Goal: Transaction & Acquisition: Purchase product/service

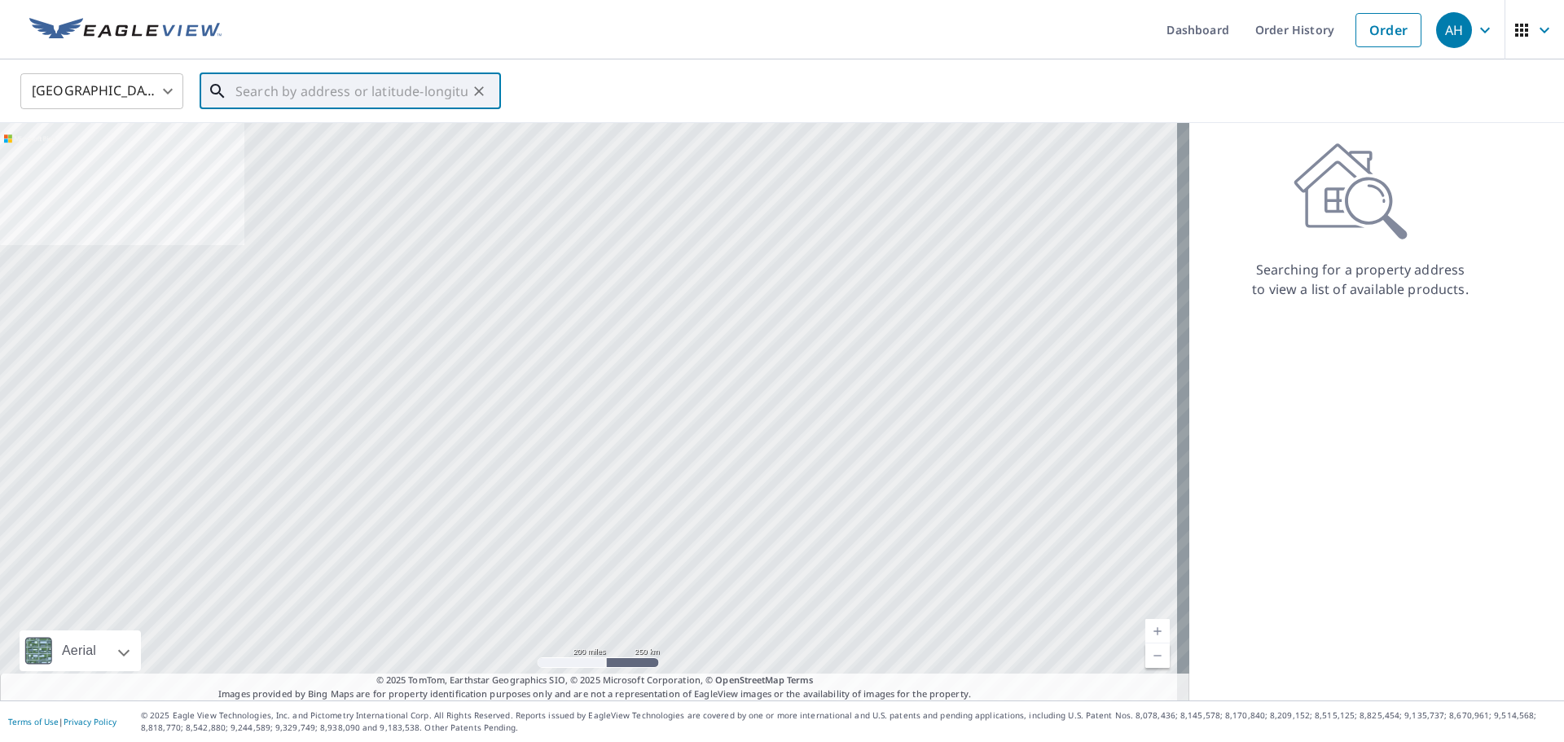
click at [406, 95] on input "text" at bounding box center [351, 91] width 232 height 46
paste input "[STREET_ADDRESS]"
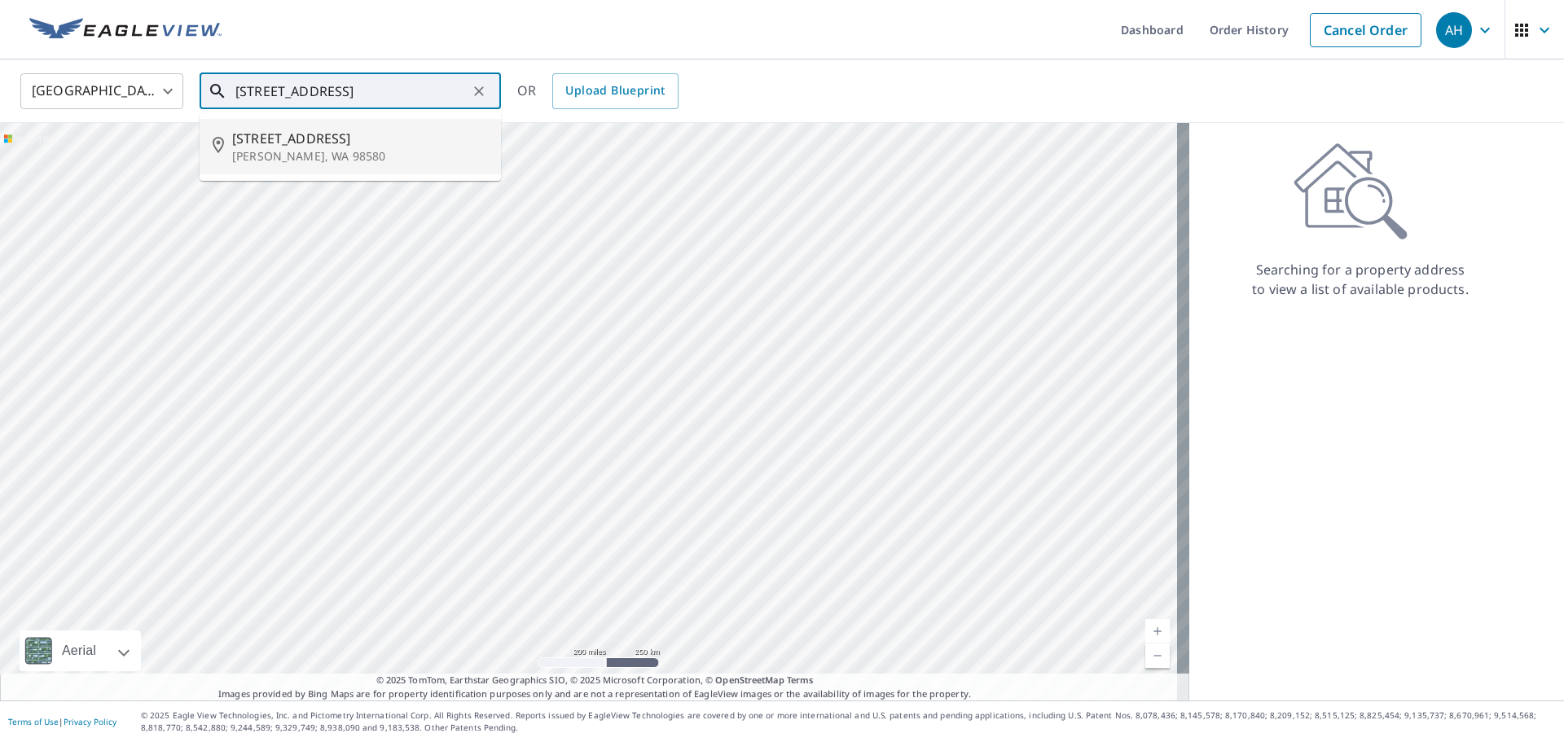
click at [341, 156] on p "[PERSON_NAME], WA 98580" at bounding box center [360, 156] width 256 height 16
type input "[STREET_ADDRESS][PERSON_NAME]"
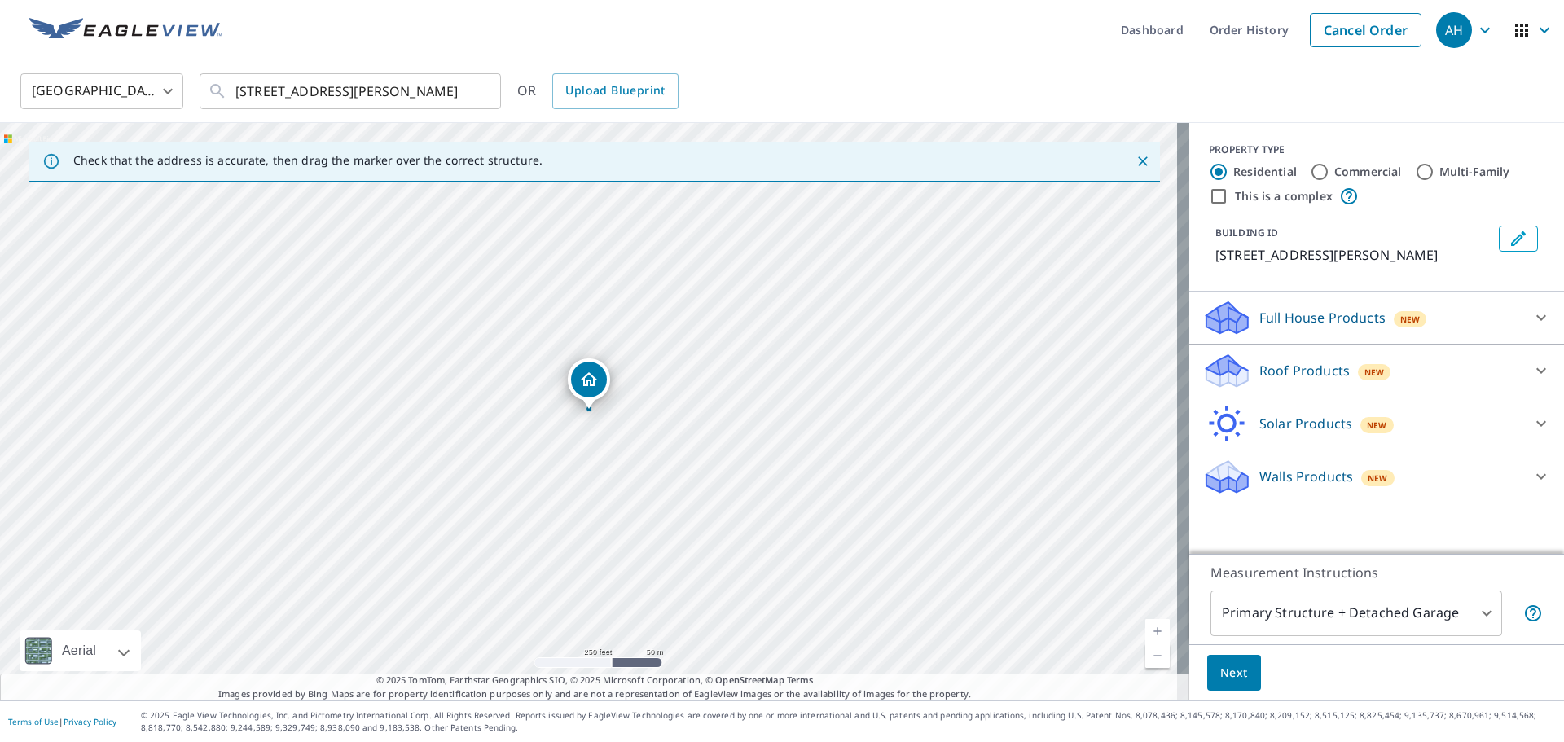
click at [1327, 398] on div "Solar Products New Inform Essentials+ Inform Advanced TrueDesign for Sales True…" at bounding box center [1377, 424] width 375 height 53
click at [1274, 388] on div "Roof Products New" at bounding box center [1362, 371] width 319 height 38
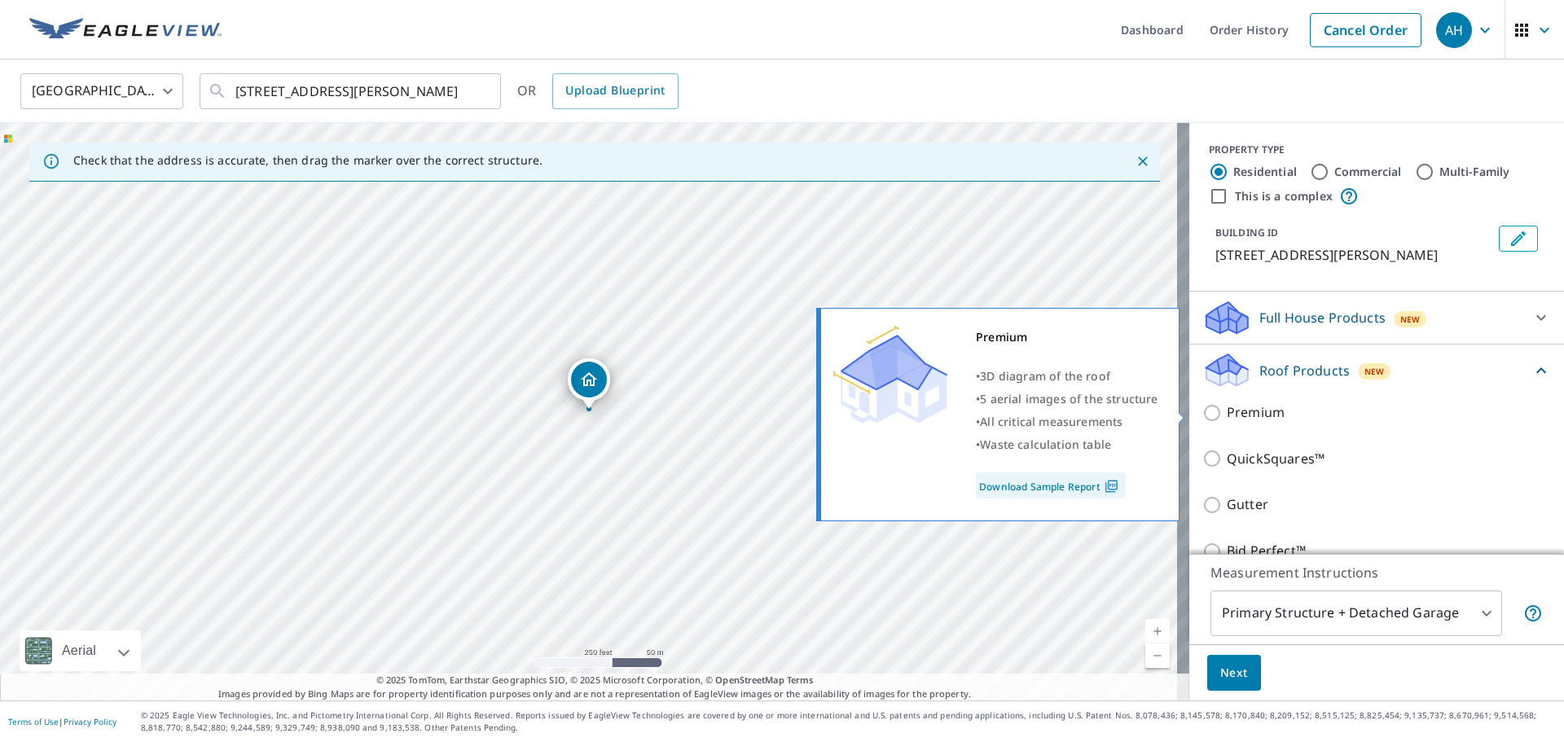
click at [1227, 417] on p "Premium" at bounding box center [1256, 412] width 58 height 20
click at [1223, 417] on input "Premium" at bounding box center [1215, 413] width 24 height 20
checkbox input "true"
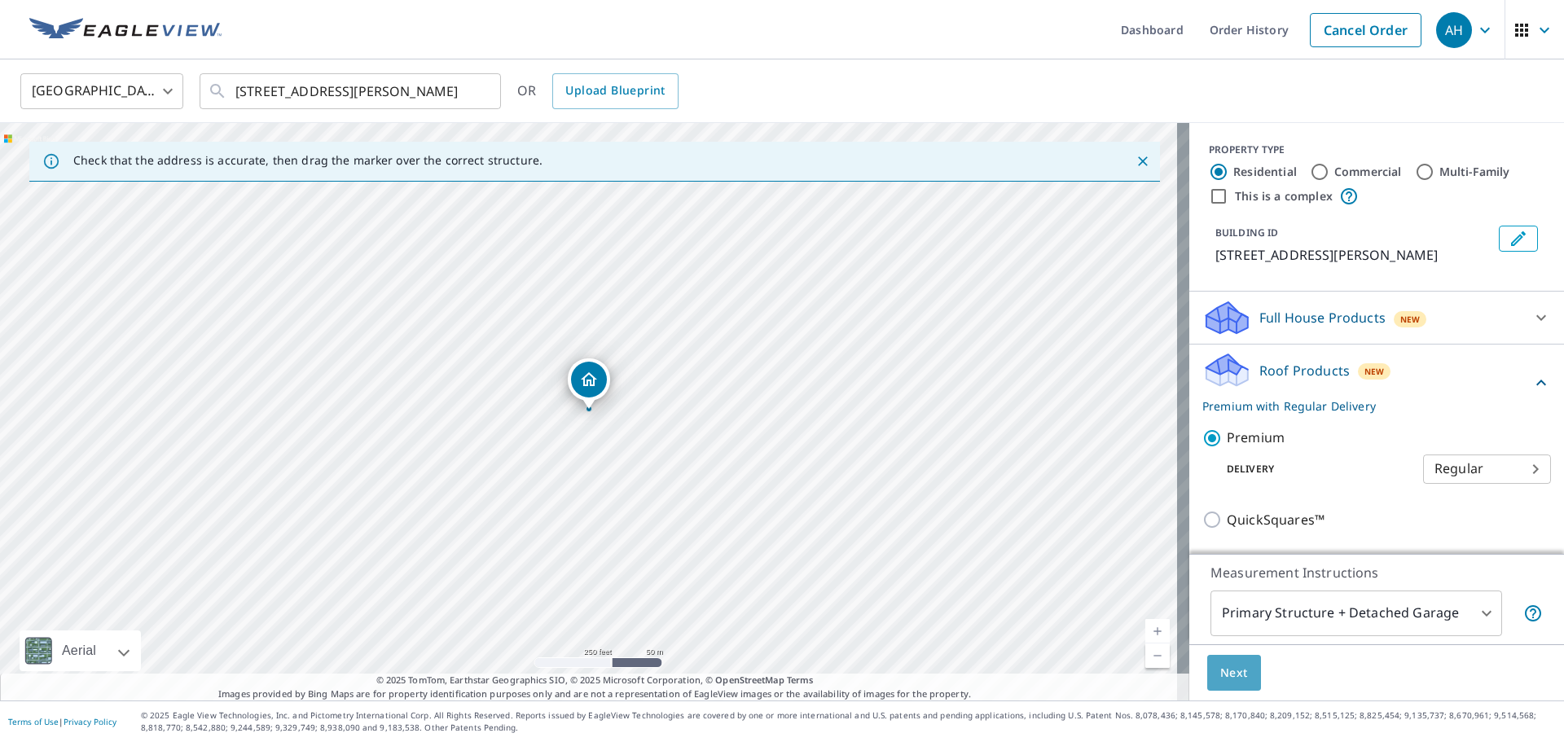
click at [1235, 684] on button "Next" at bounding box center [1234, 673] width 54 height 37
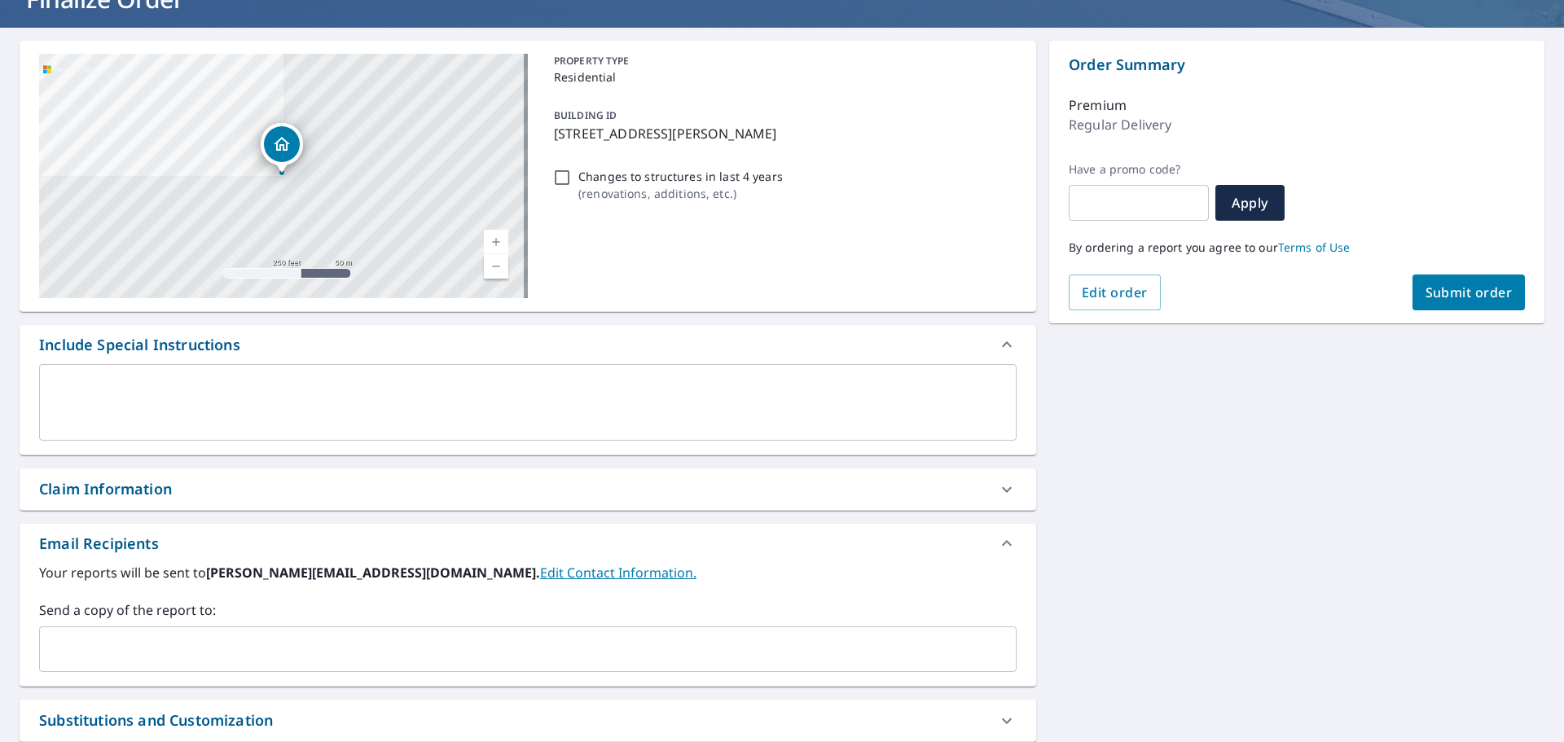
scroll to position [295, 0]
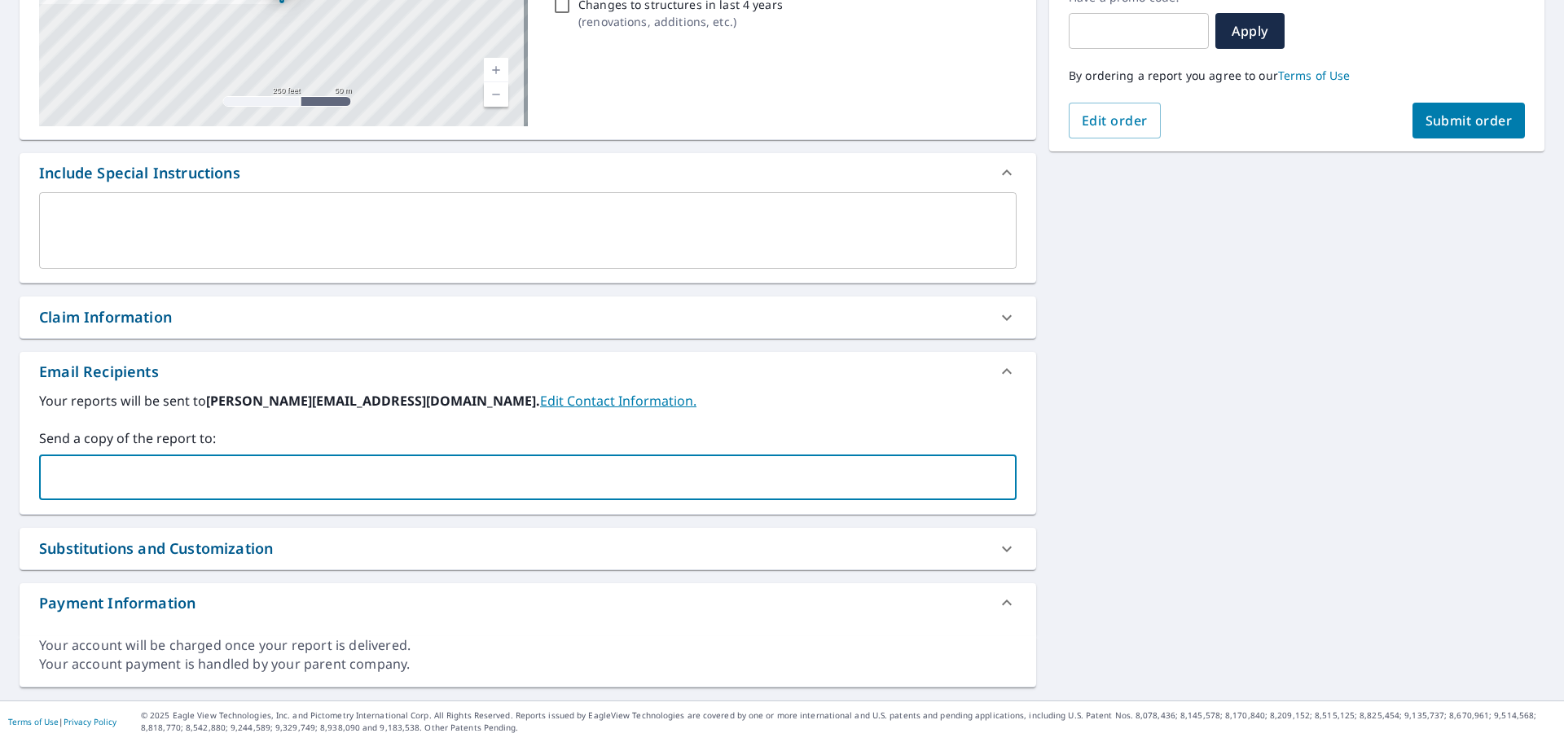
click at [271, 462] on input "text" at bounding box center [515, 477] width 939 height 31
paste input "[EMAIL_ADDRESS][DOMAIN_NAME]"
type input "[EMAIL_ADDRESS][DOMAIN_NAME]"
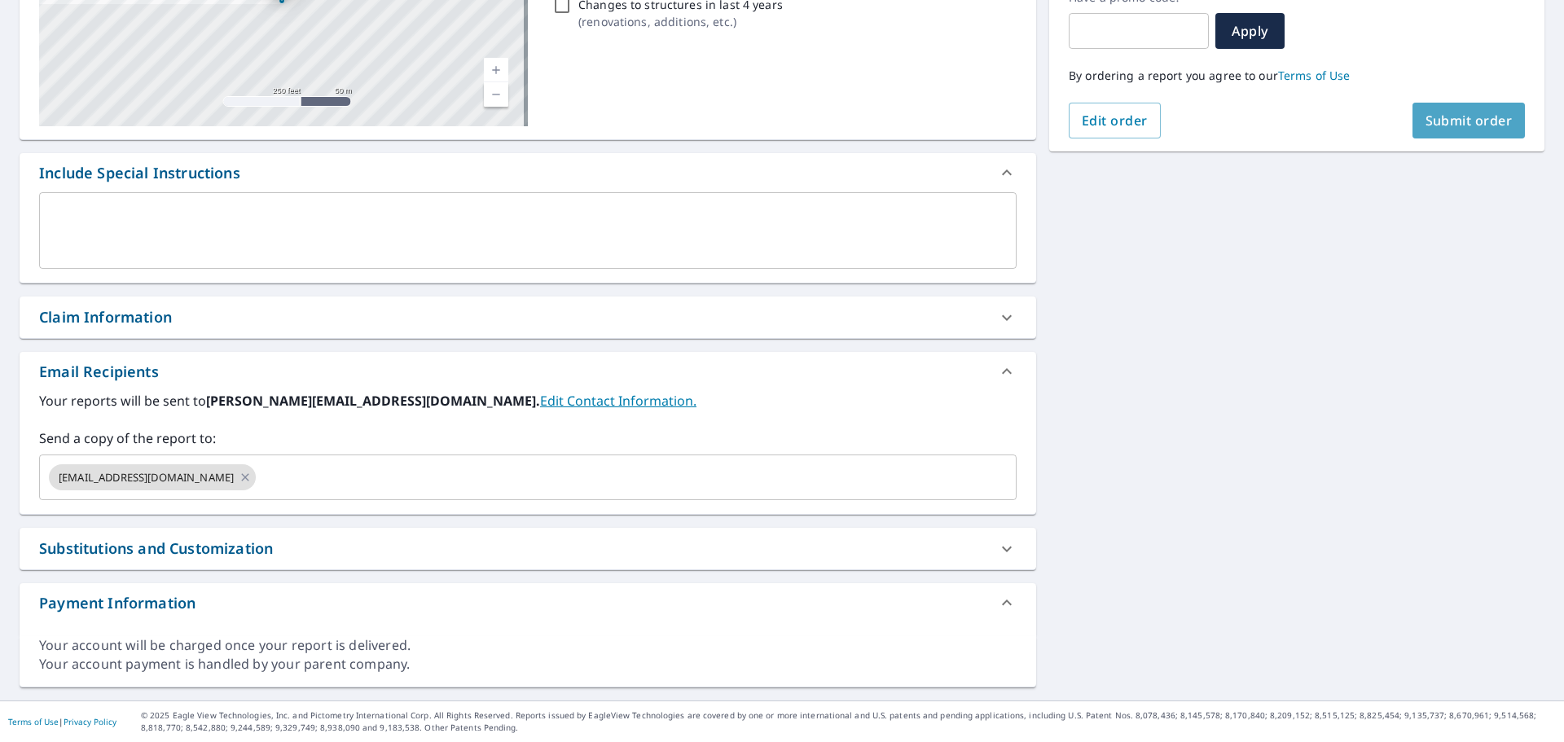
click at [1481, 112] on span "Submit order" at bounding box center [1469, 121] width 87 height 18
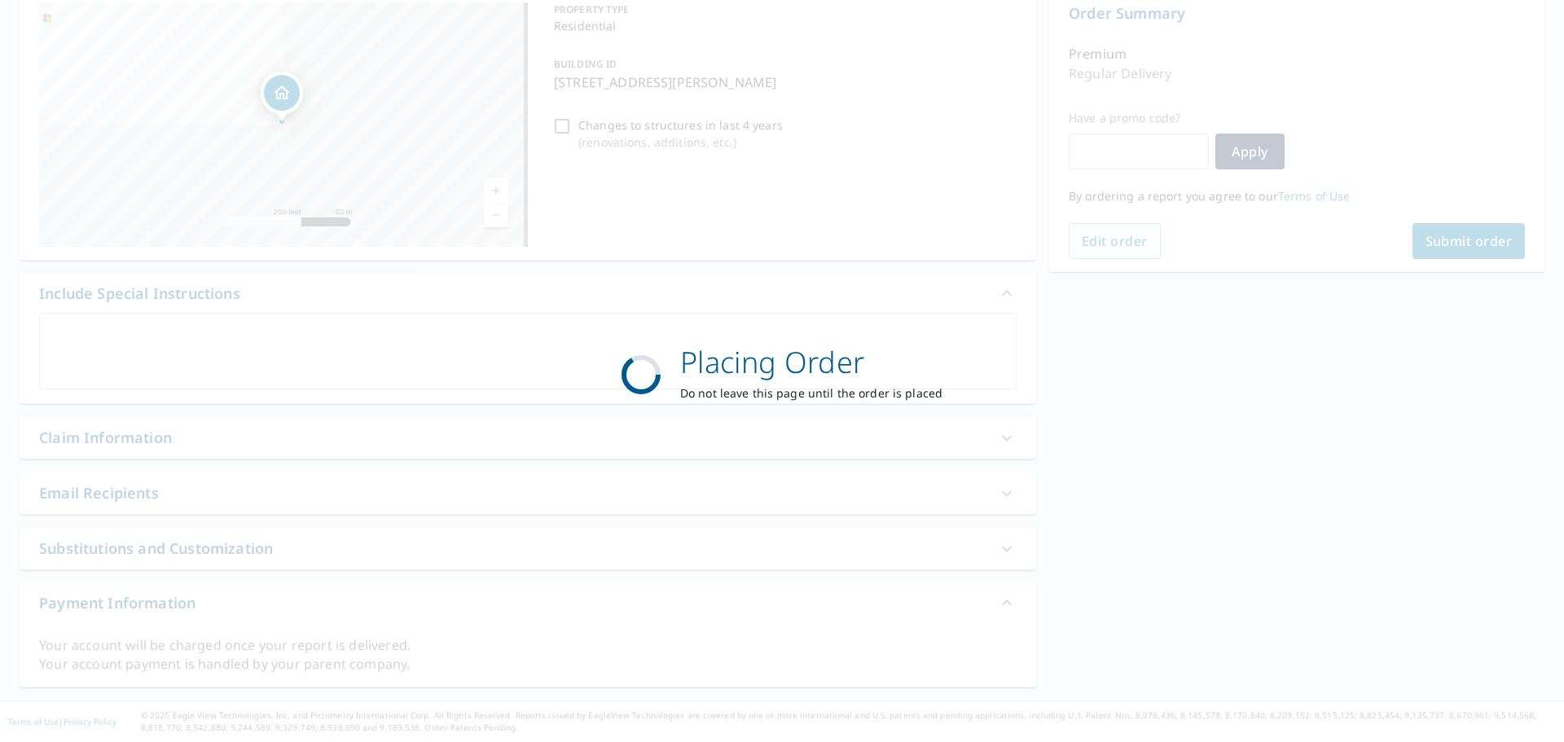
scroll to position [174, 0]
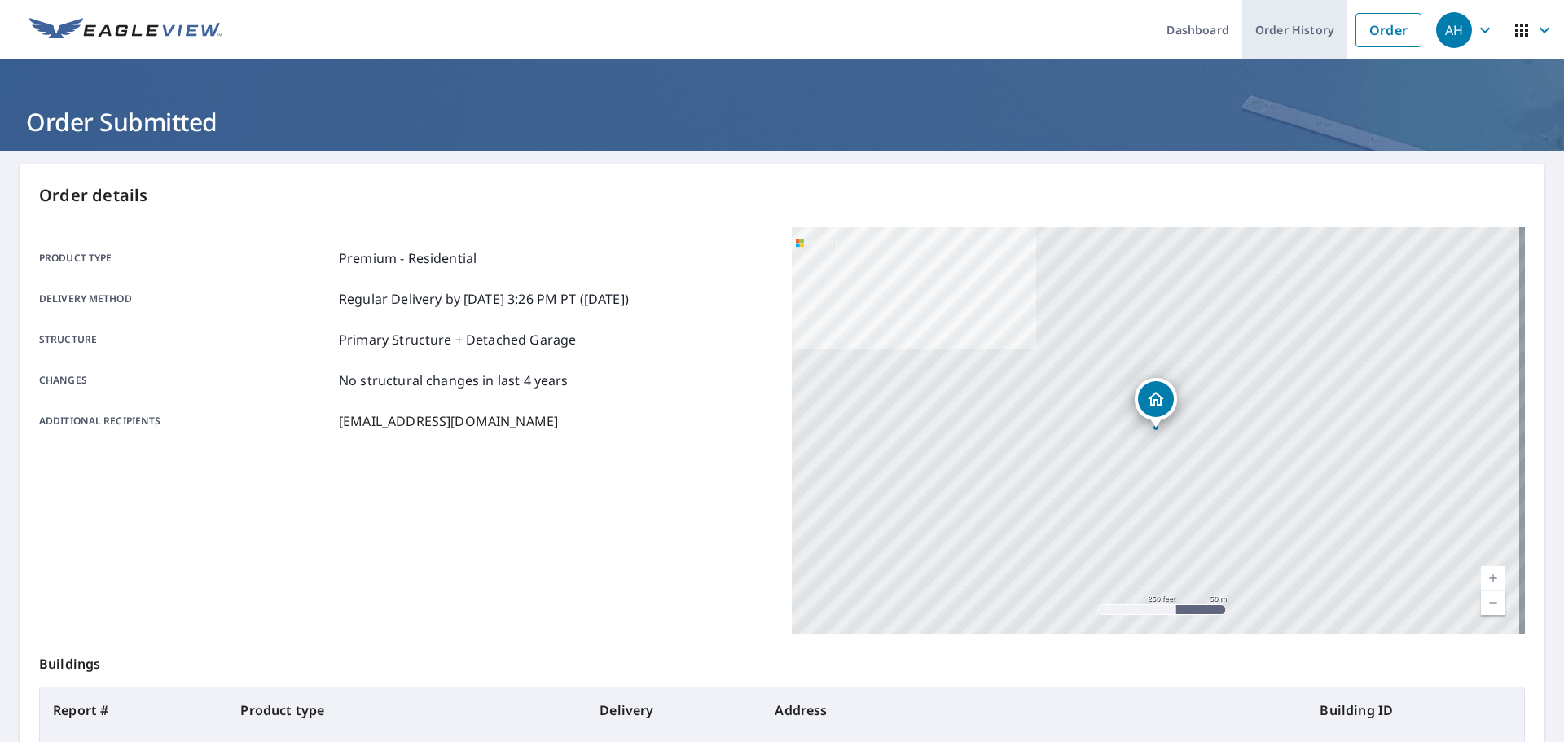
click at [1244, 25] on link "Order History" at bounding box center [1295, 29] width 105 height 59
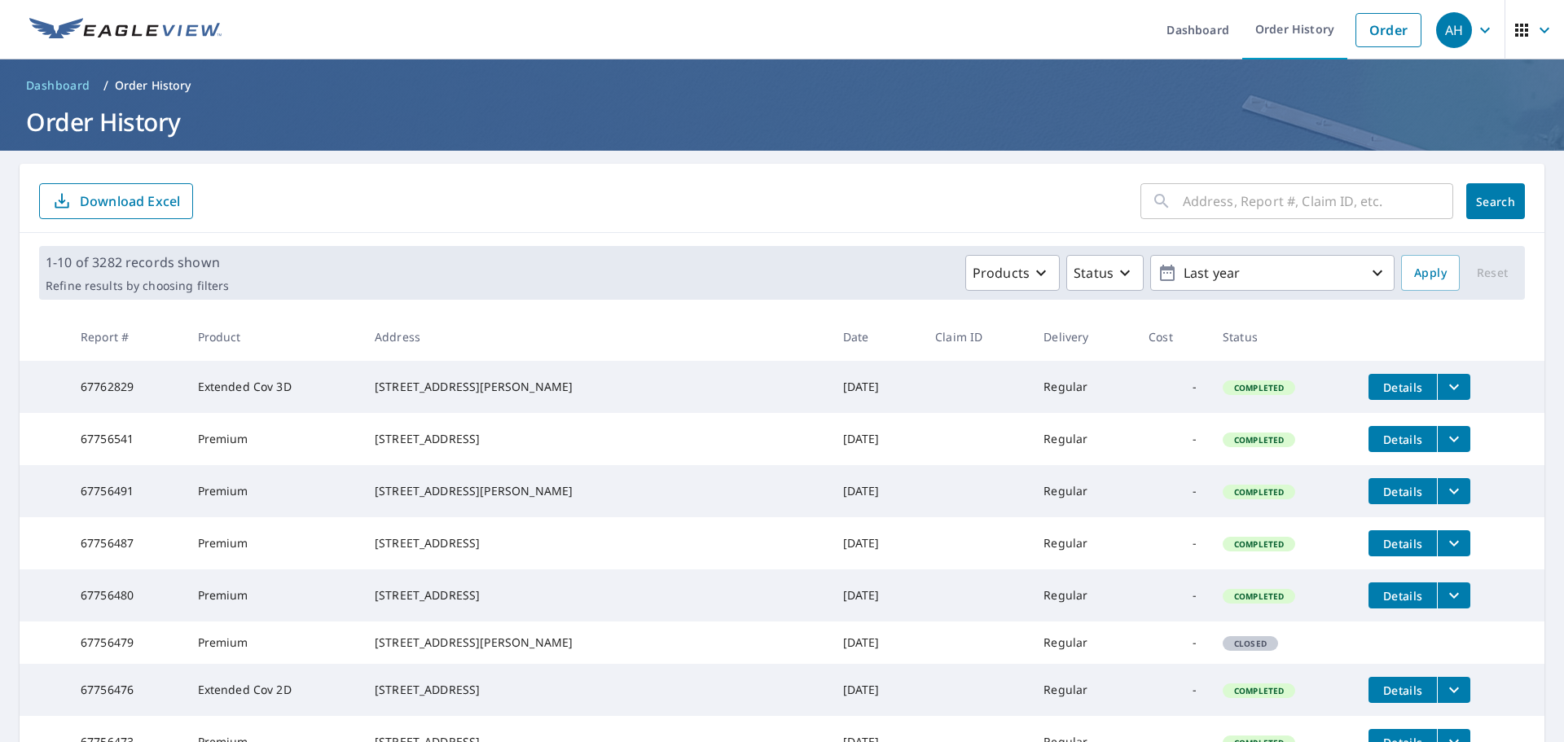
click at [1300, 209] on input "text" at bounding box center [1318, 201] width 270 height 46
paste input "[STREET_ADDRESS]"
type input "[STREET_ADDRESS]"
click button "Search" at bounding box center [1496, 201] width 59 height 36
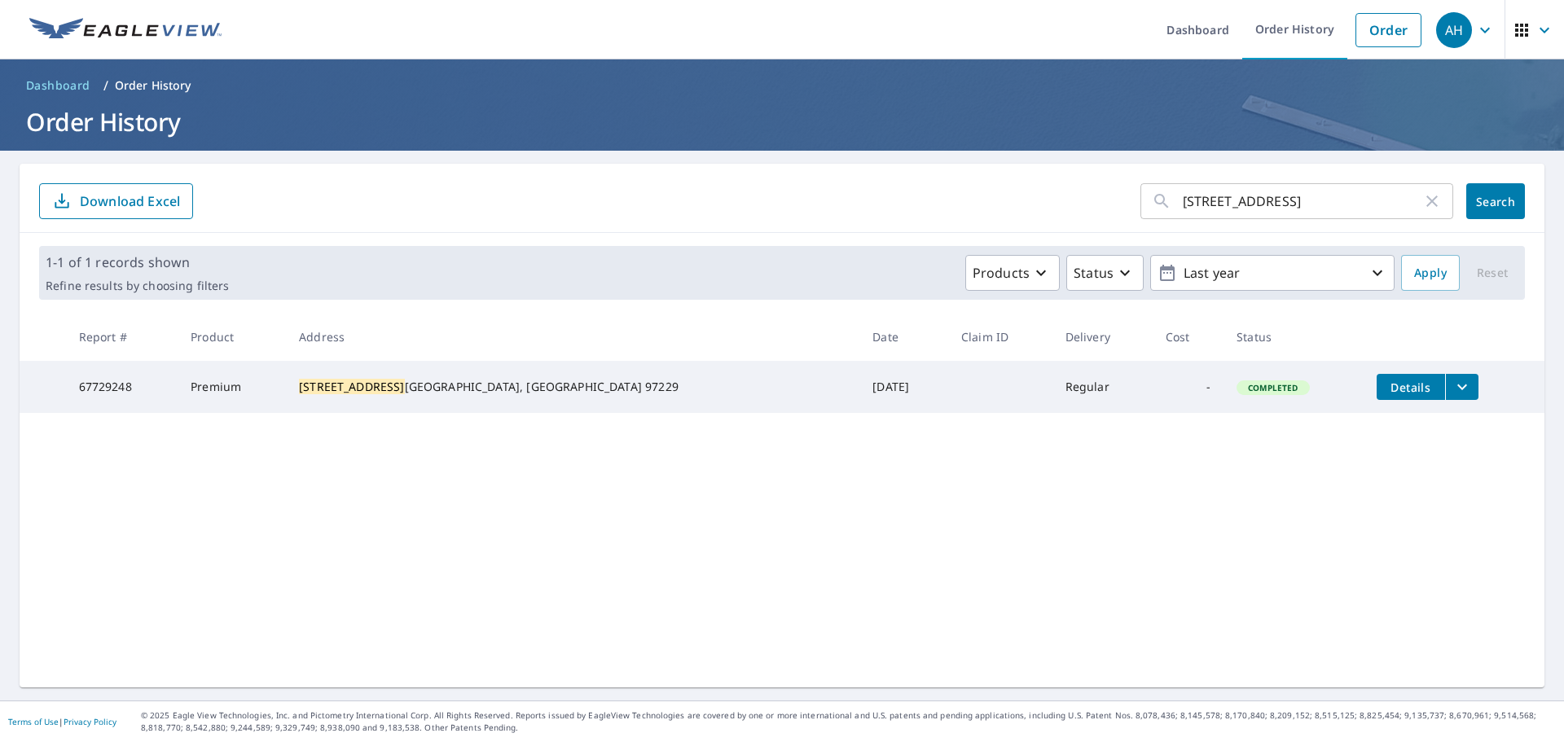
click at [1453, 382] on icon "filesDropdownBtn-67729248" at bounding box center [1463, 387] width 20 height 20
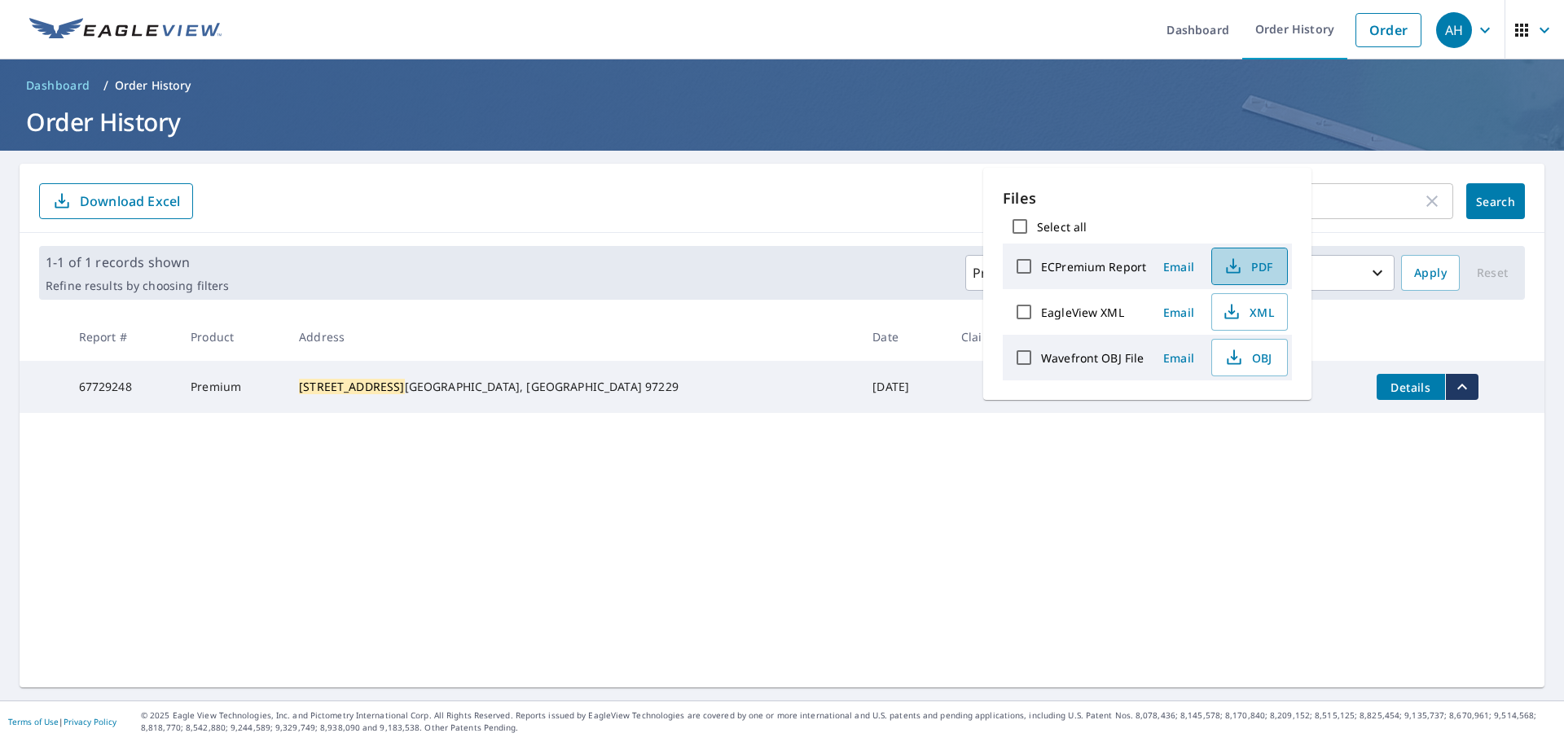
click at [1245, 266] on span "PDF" at bounding box center [1248, 267] width 52 height 20
click at [1216, 566] on div "[STREET_ADDRESS] ​ Search Download Excel 1-1 of 1 records shown Refine results …" at bounding box center [782, 426] width 1525 height 524
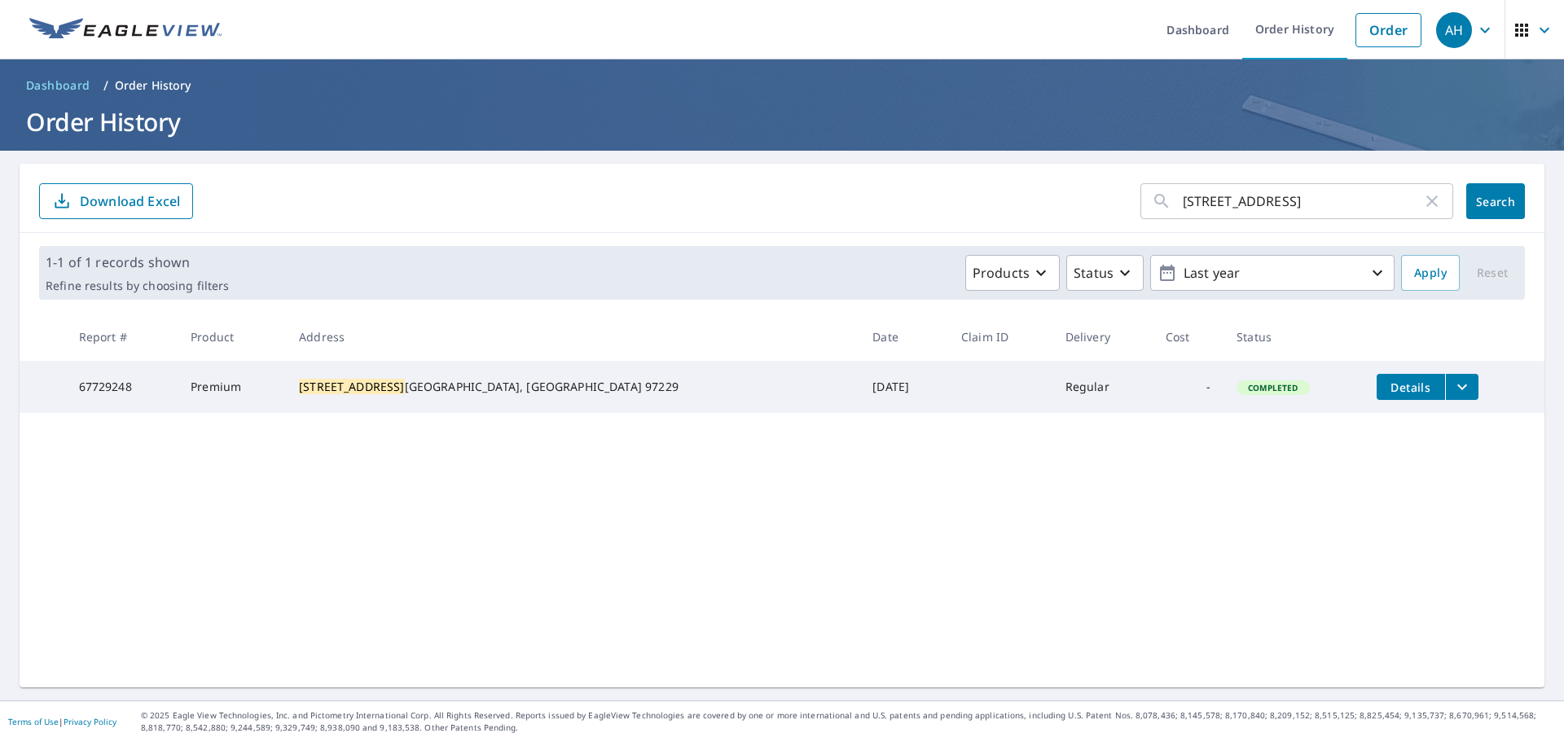
click at [1373, 610] on div "[STREET_ADDRESS] ​ Search Download Excel 1-1 of 1 records shown Refine results …" at bounding box center [782, 426] width 1525 height 524
click at [1423, 209] on icon "button" at bounding box center [1433, 201] width 20 height 20
drag, startPoint x: 1287, startPoint y: 186, endPoint x: 1287, endPoint y: 197, distance: 11.4
click at [1287, 186] on input "text" at bounding box center [1318, 201] width 270 height 46
paste input "[STREET_ADDRESS]"
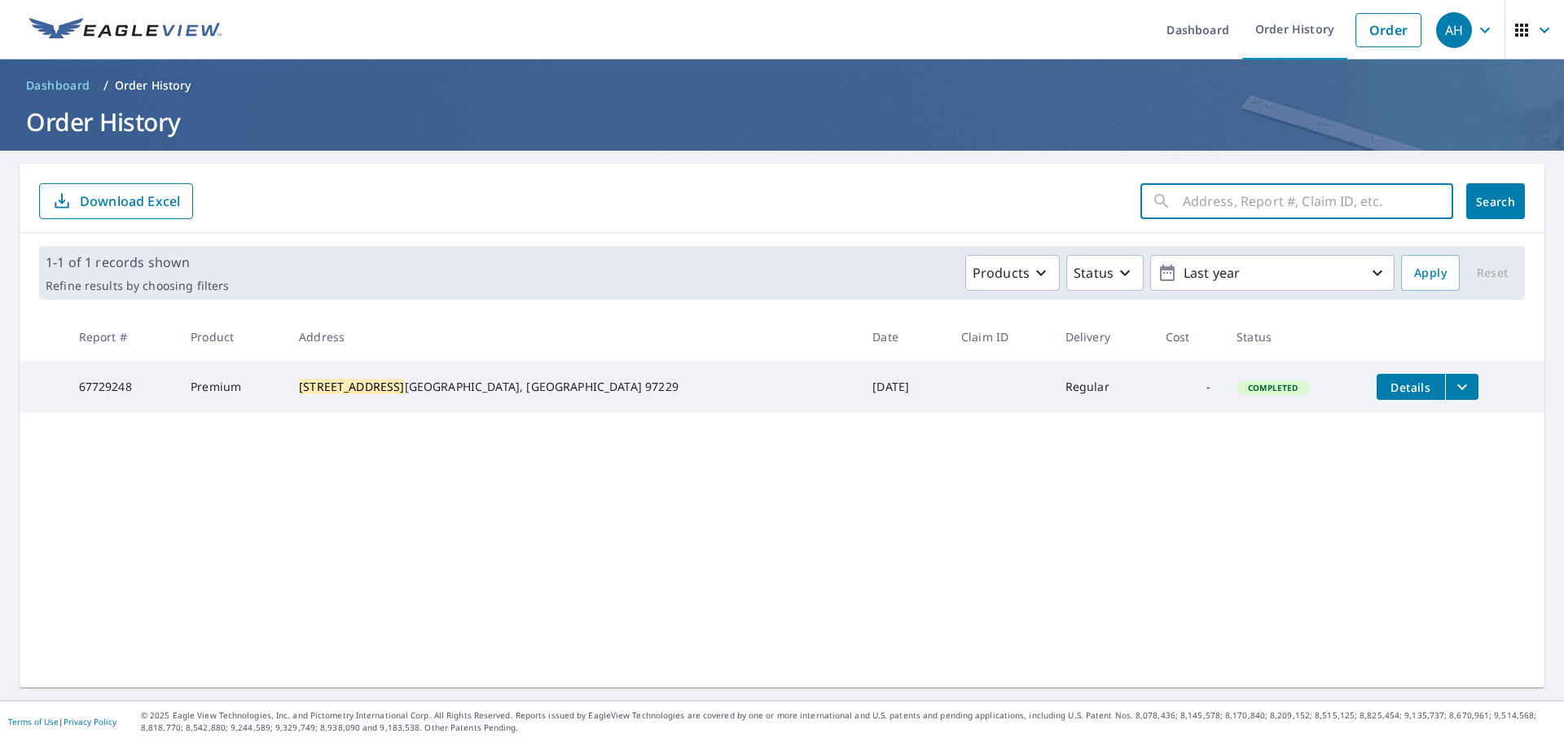
type input "[STREET_ADDRESS]"
click button "Search" at bounding box center [1496, 201] width 59 height 36
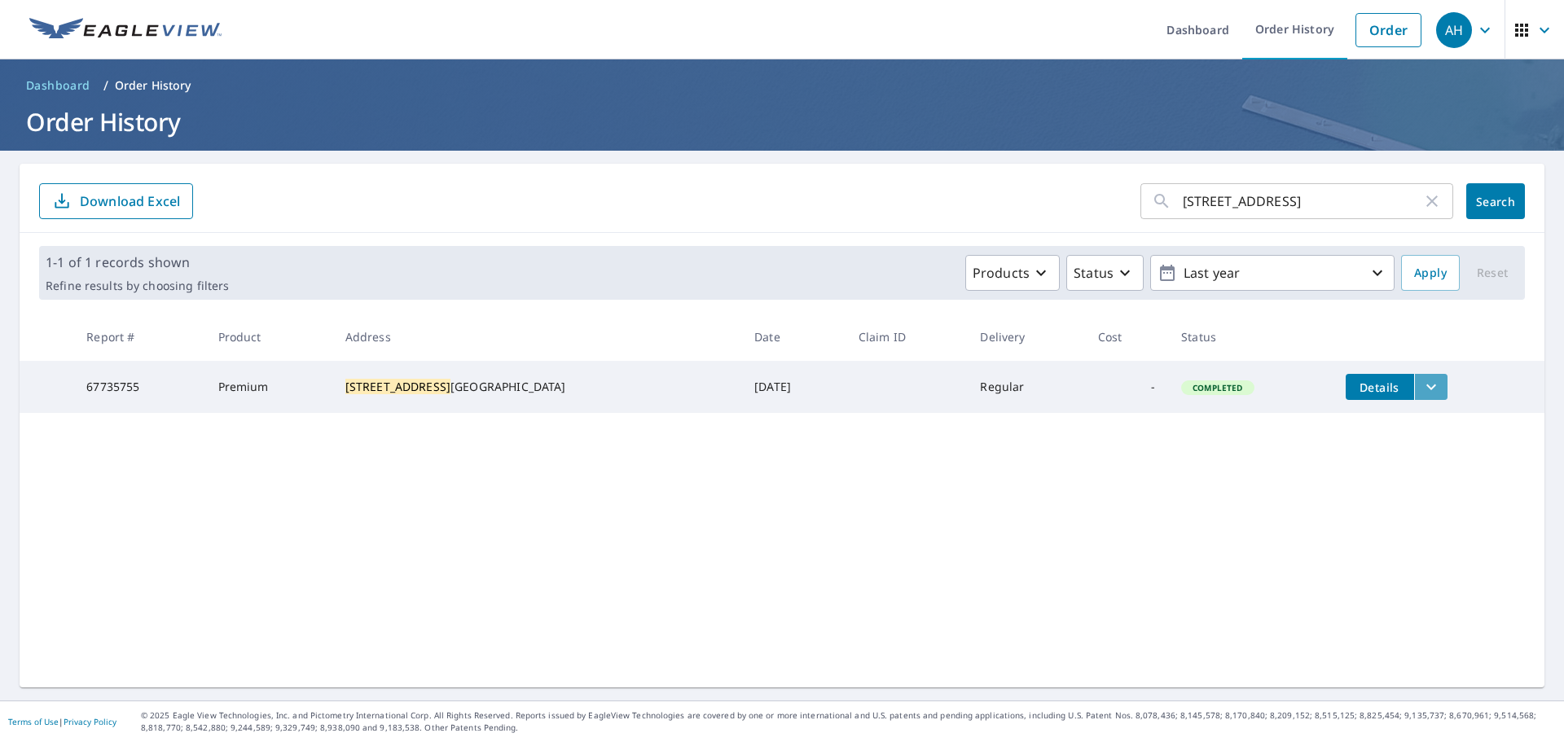
click at [1422, 389] on icon "filesDropdownBtn-67735755" at bounding box center [1432, 387] width 20 height 20
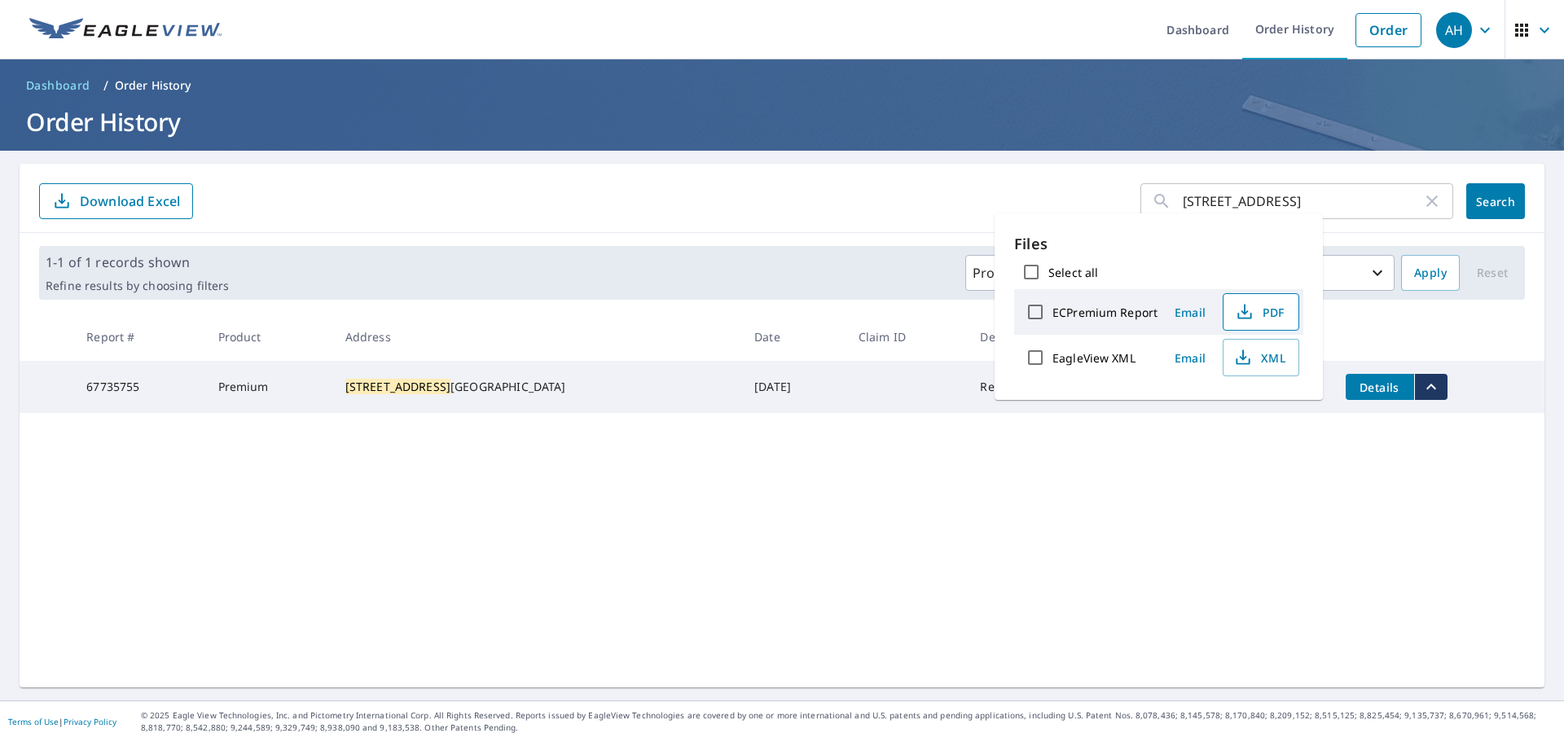
click at [1259, 311] on span "PDF" at bounding box center [1260, 312] width 52 height 20
drag, startPoint x: 1376, startPoint y: 15, endPoint x: 1538, endPoint y: 54, distance: 166.6
click at [1378, 15] on link "Order" at bounding box center [1389, 30] width 66 height 34
